Goal: Use online tool/utility: Utilize a website feature to perform a specific function

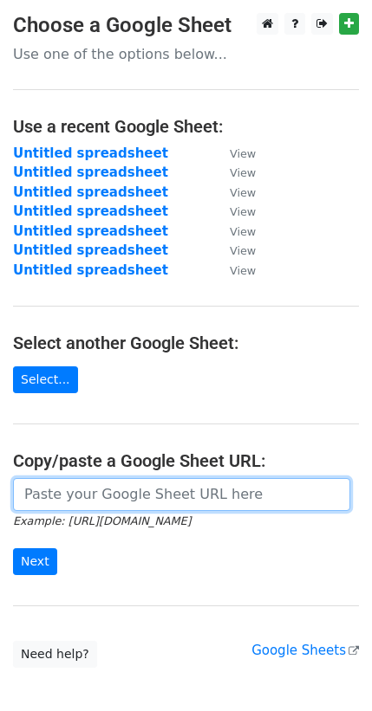
click at [64, 502] on input "url" at bounding box center [181, 494] width 337 height 33
paste input "[URL][DOMAIN_NAME]"
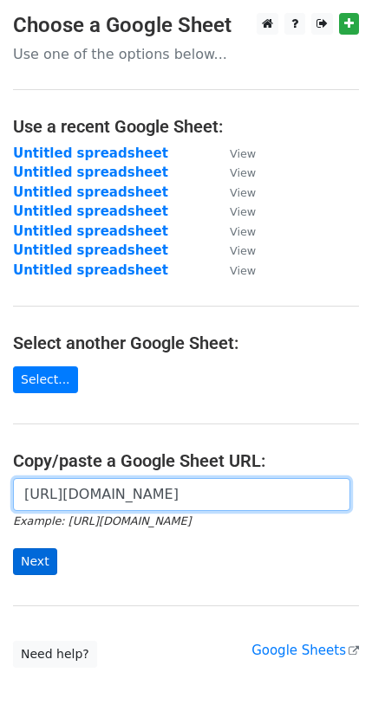
type input "[URL][DOMAIN_NAME]"
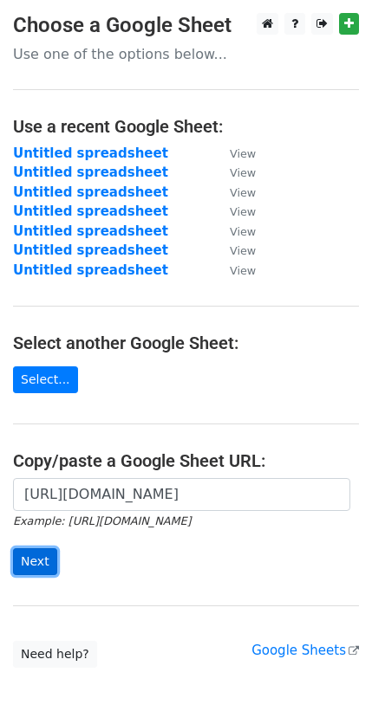
scroll to position [0, 0]
click at [41, 548] on input "Next" at bounding box center [35, 561] width 44 height 27
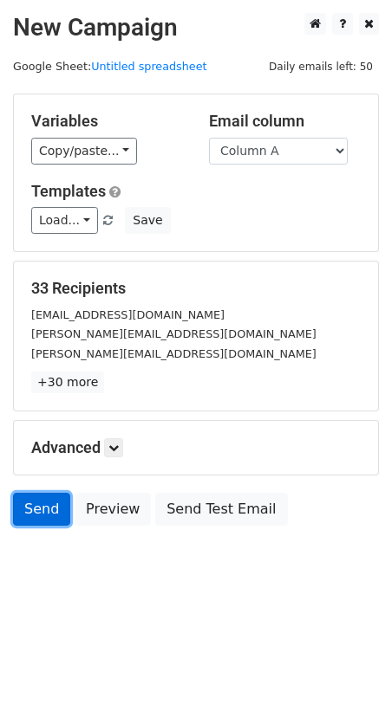
click at [40, 509] on link "Send" at bounding box center [41, 509] width 57 height 33
